Goal: Information Seeking & Learning: Learn about a topic

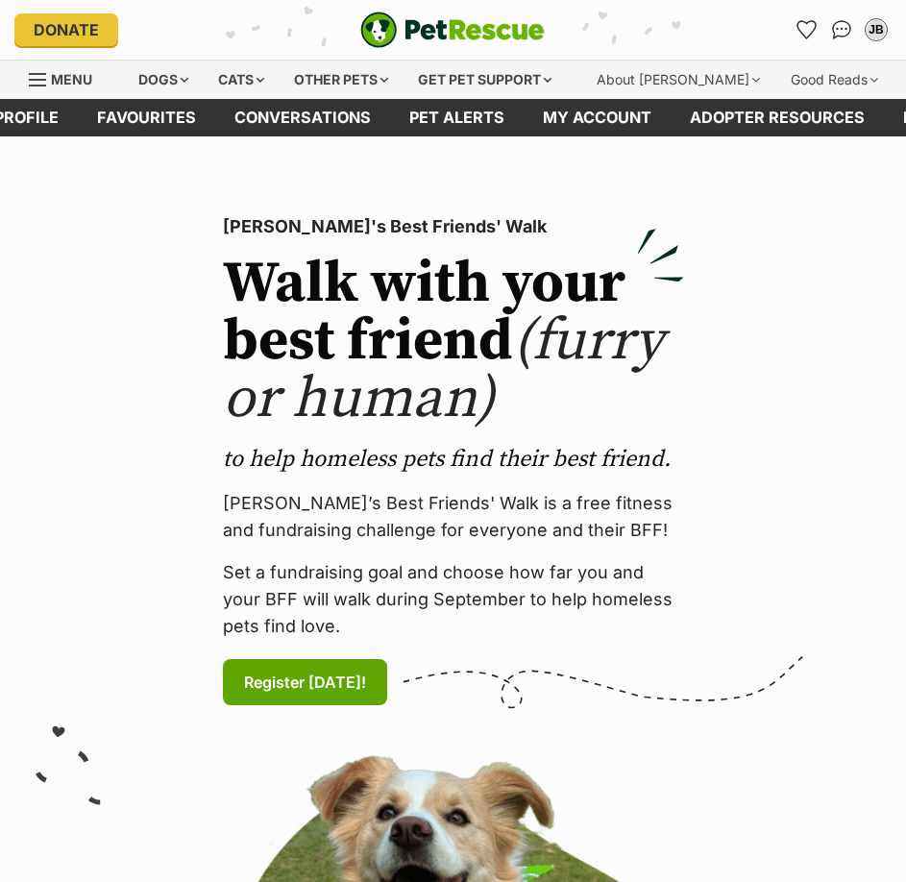
click at [80, 81] on span "Menu" at bounding box center [71, 79] width 41 height 16
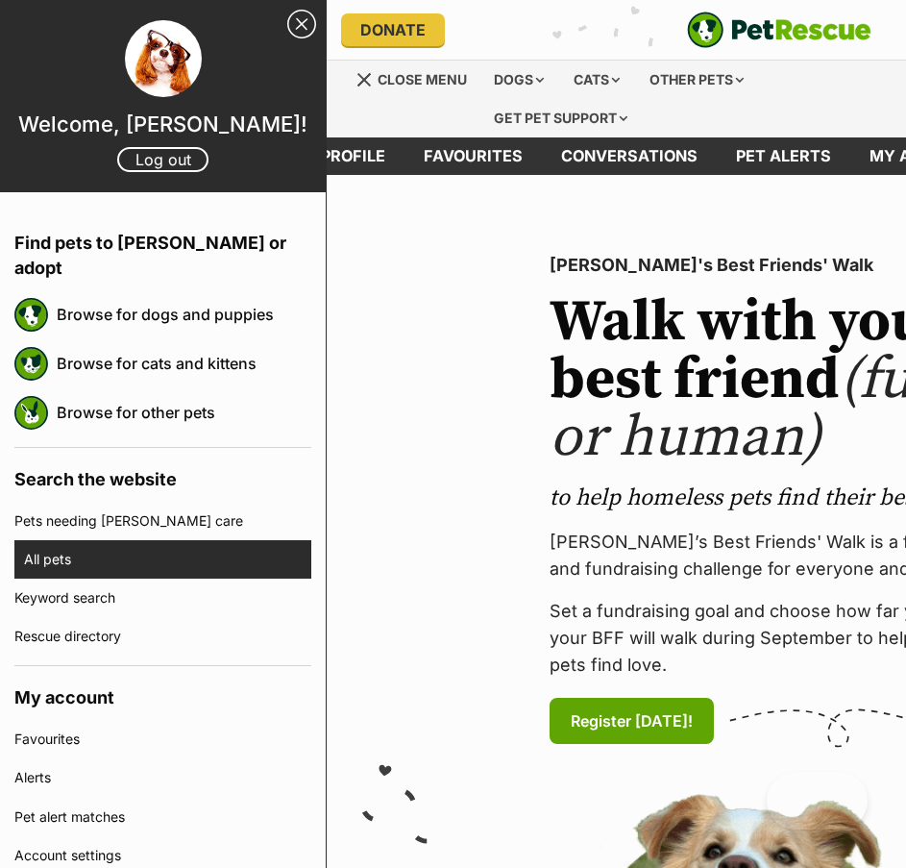
click at [87, 540] on link "All pets" at bounding box center [167, 559] width 287 height 38
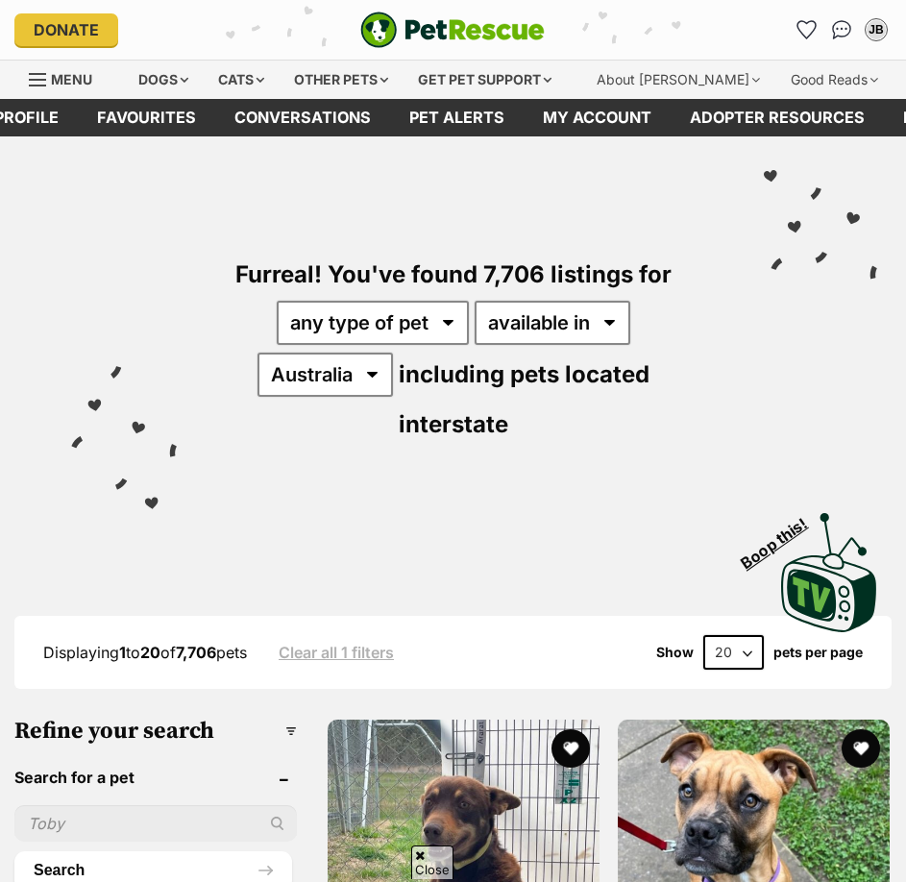
scroll to position [192, 0]
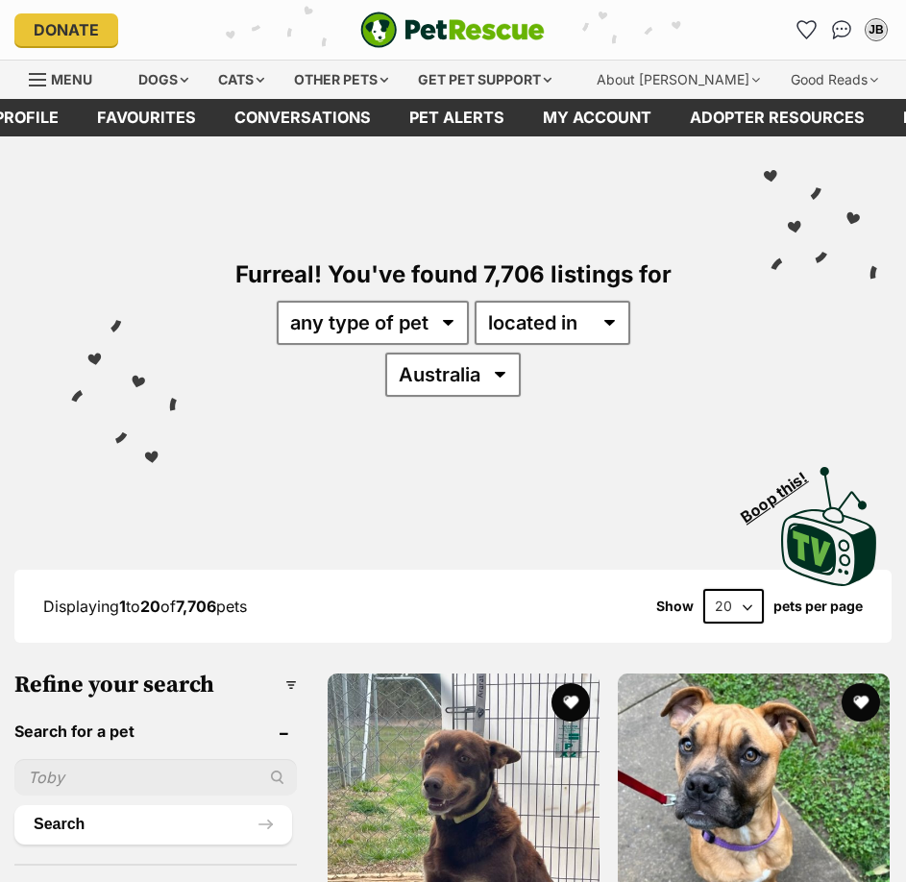
click at [431, 375] on select "[GEOGRAPHIC_DATA] [GEOGRAPHIC_DATA] [GEOGRAPHIC_DATA] [GEOGRAPHIC_DATA] [GEOGRA…" at bounding box center [453, 375] width 136 height 44
select select "VIC"
click at [385, 353] on select "Australia ACT NSW NT QLD SA TAS VIC WA" at bounding box center [453, 375] width 136 height 44
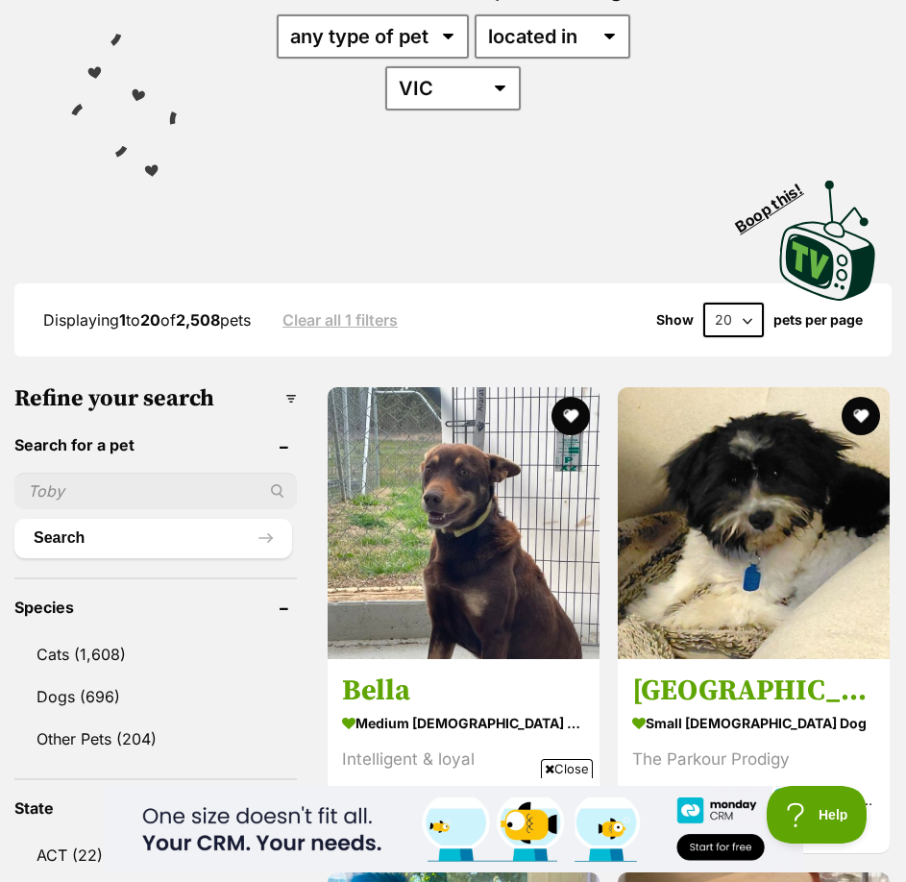
scroll to position [288, 0]
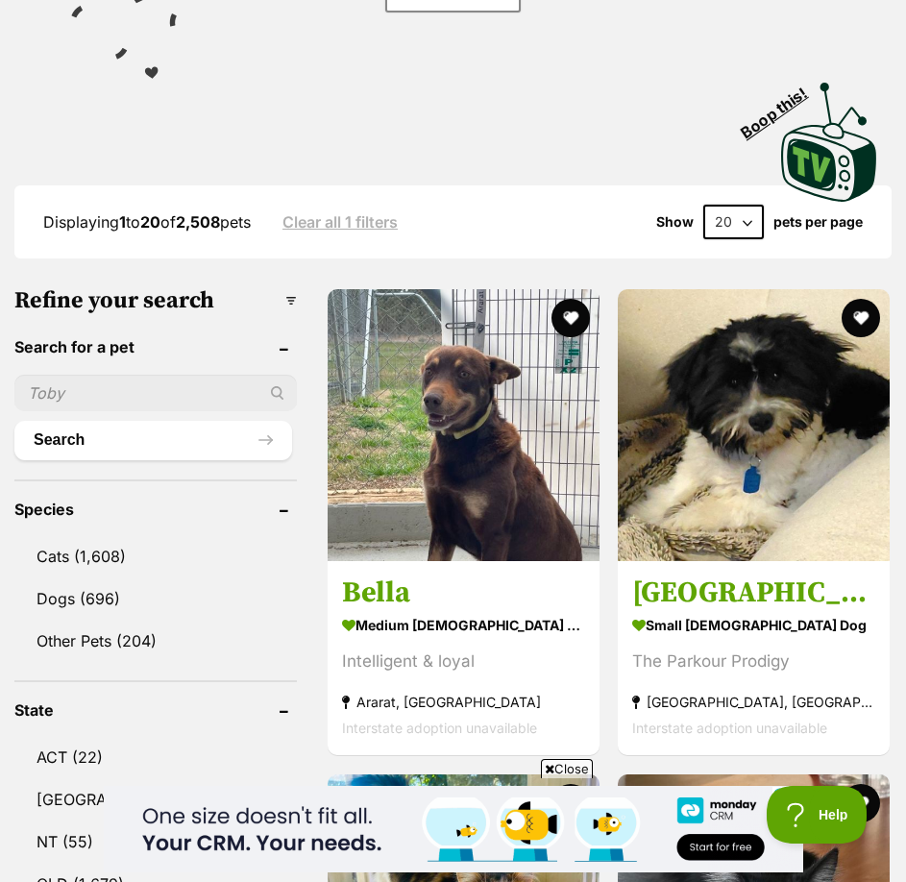
scroll to position [96, 0]
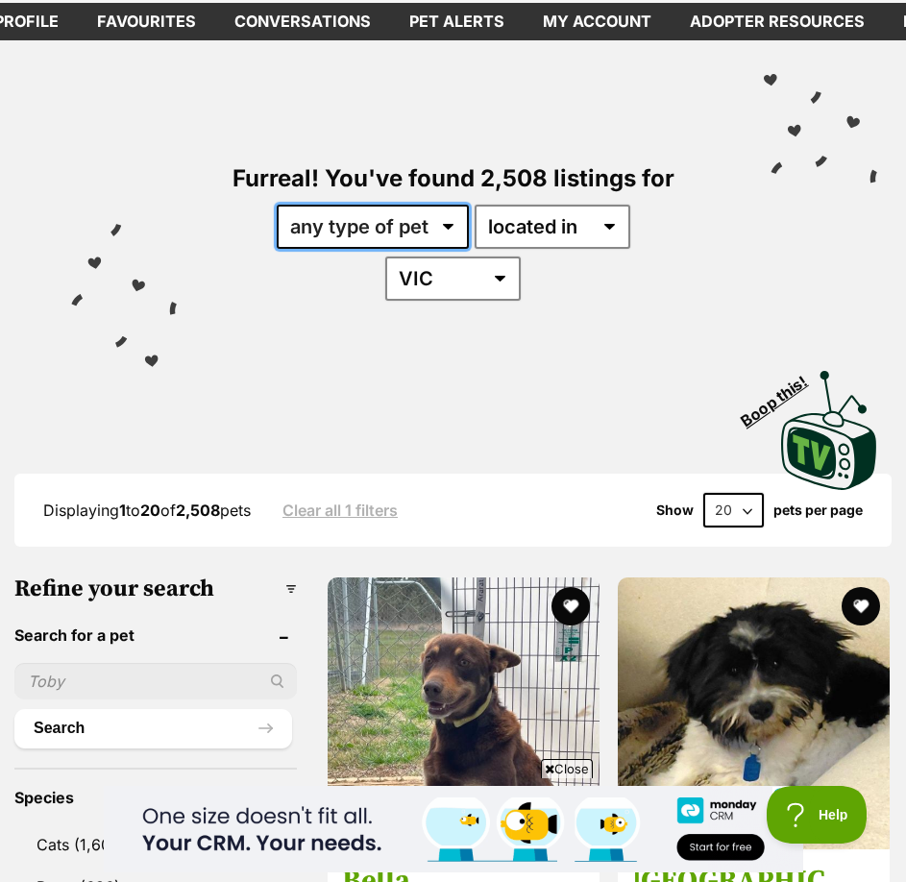
click at [397, 240] on select "any type of pet cats dogs other pets" at bounding box center [373, 227] width 192 height 44
select select "Cats"
click at [277, 205] on select "any type of pet cats dogs other pets" at bounding box center [373, 227] width 192 height 44
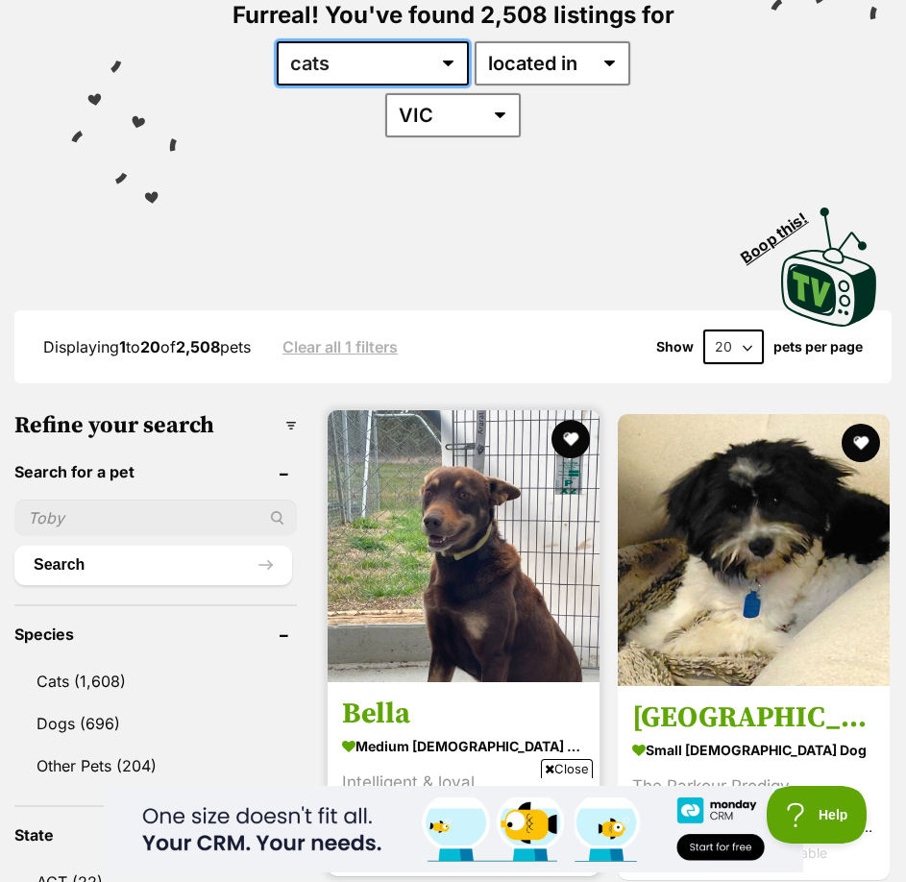
scroll to position [384, 0]
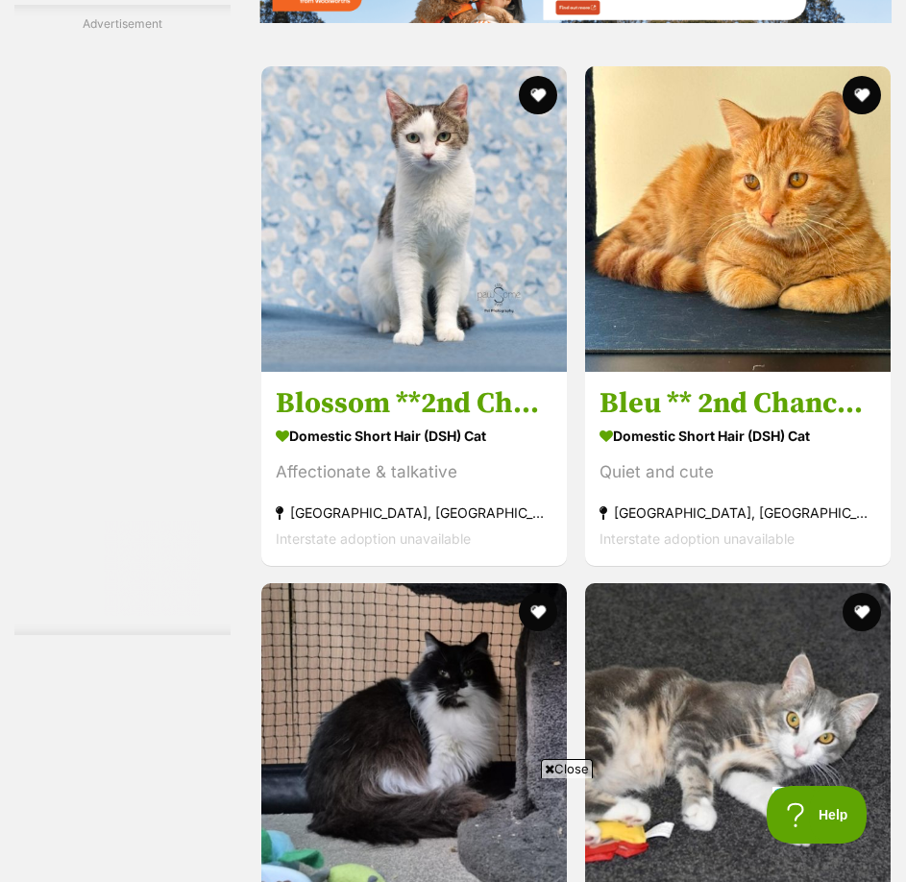
scroll to position [4902, 0]
